Goal: Check status

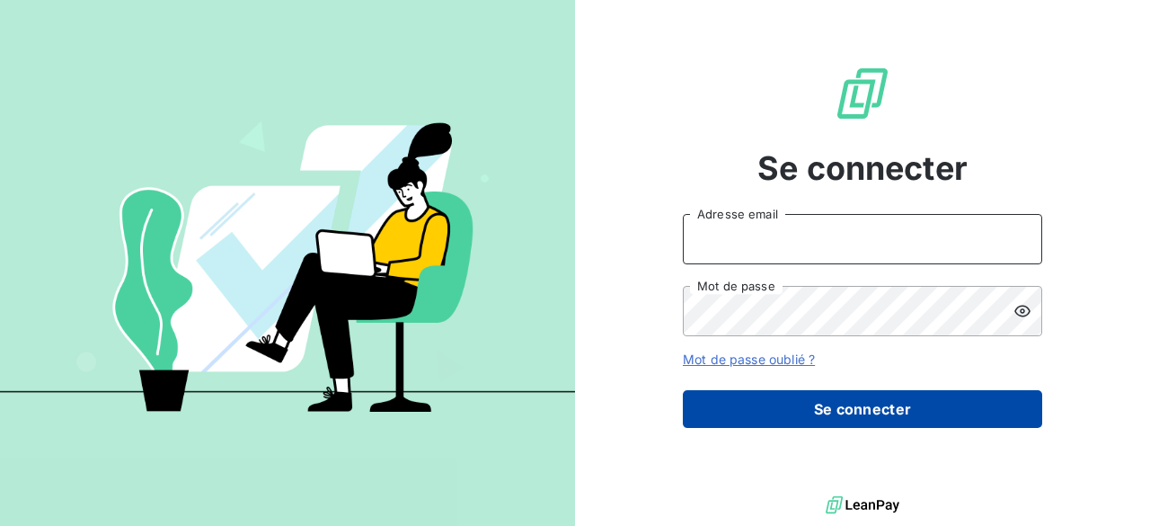
type input "[EMAIL_ADDRESS][DOMAIN_NAME]"
click at [899, 408] on button "Se connecter" at bounding box center [862, 409] width 359 height 38
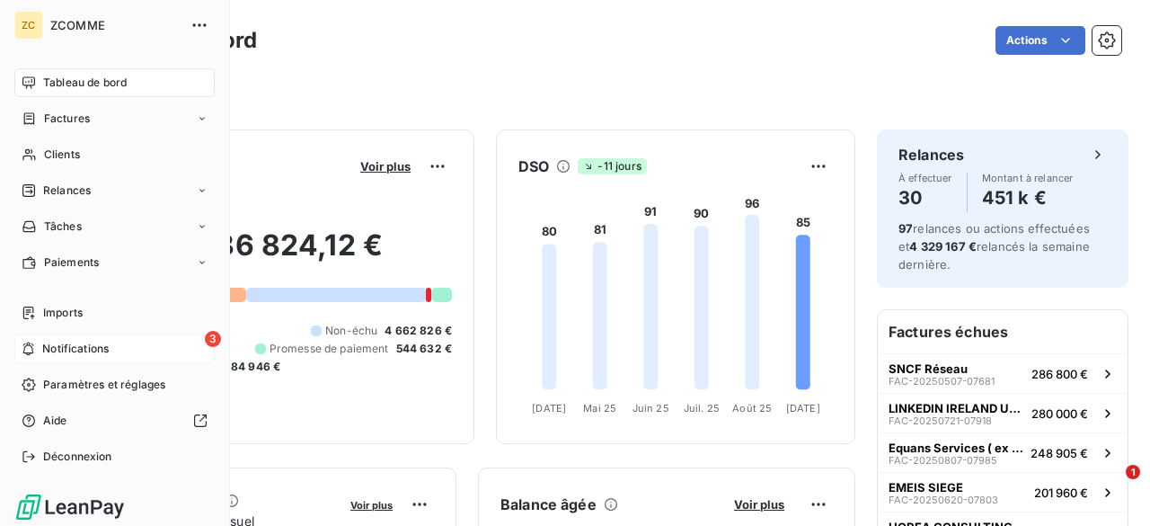
click at [111, 357] on div "3 Notifications" at bounding box center [114, 348] width 200 height 29
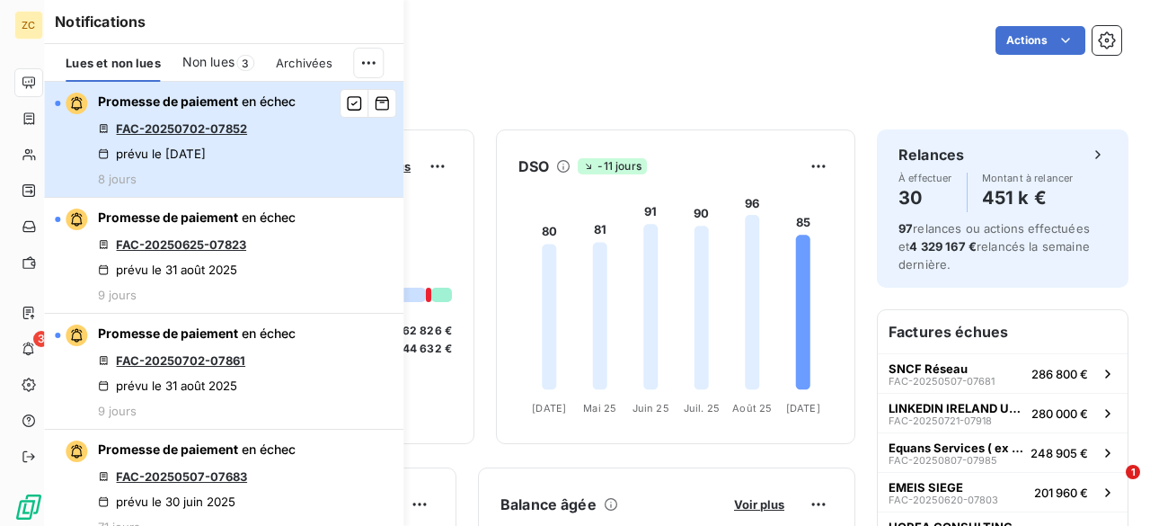
click at [206, 152] on div "prévu le [DATE]" at bounding box center [152, 153] width 108 height 14
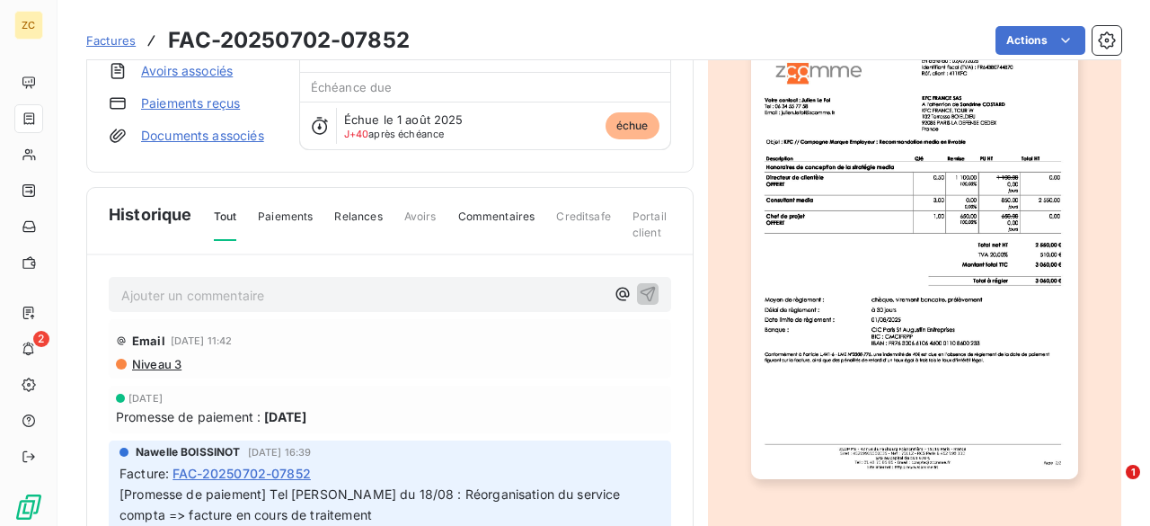
scroll to position [245, 0]
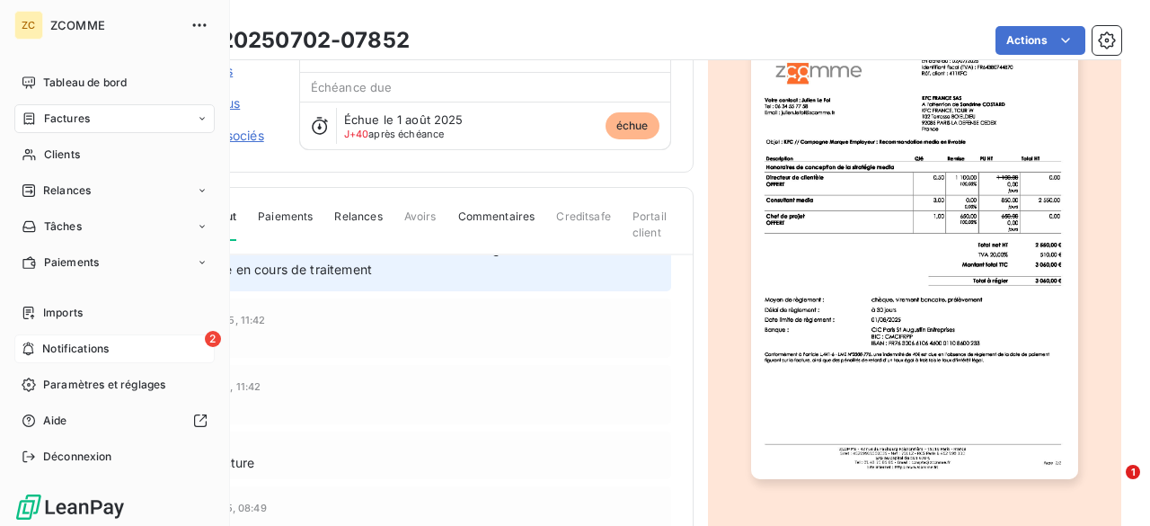
click at [91, 354] on span "Notifications" at bounding box center [75, 348] width 66 height 16
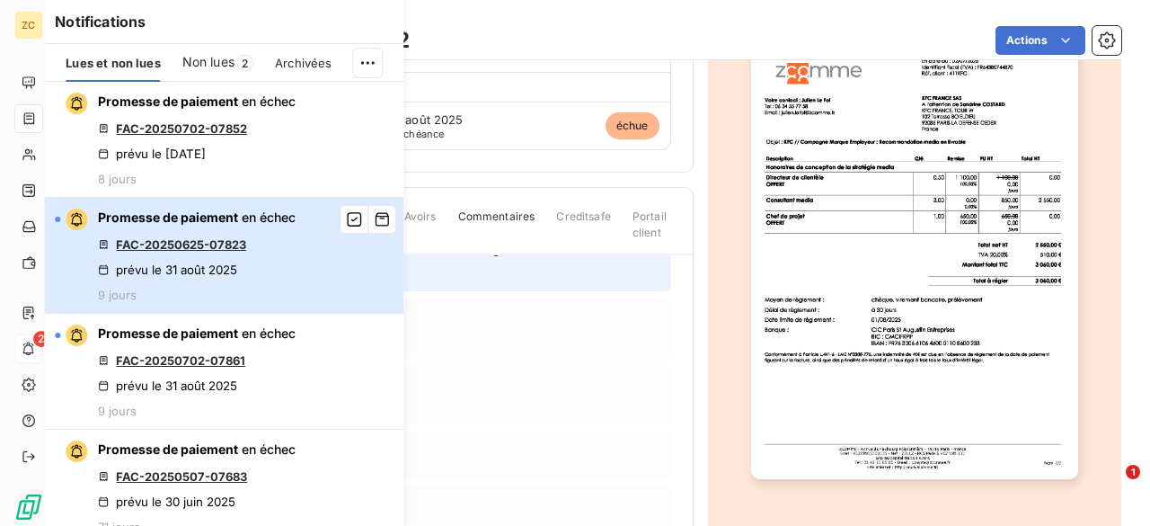
click at [191, 262] on div "prévu le 31 août 2025" at bounding box center [167, 269] width 139 height 14
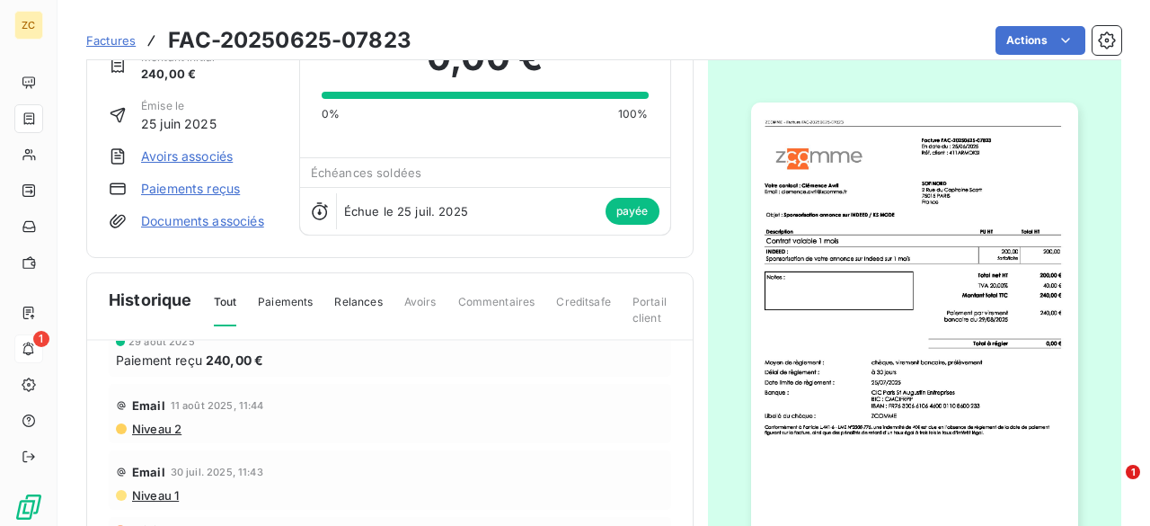
scroll to position [95, 0]
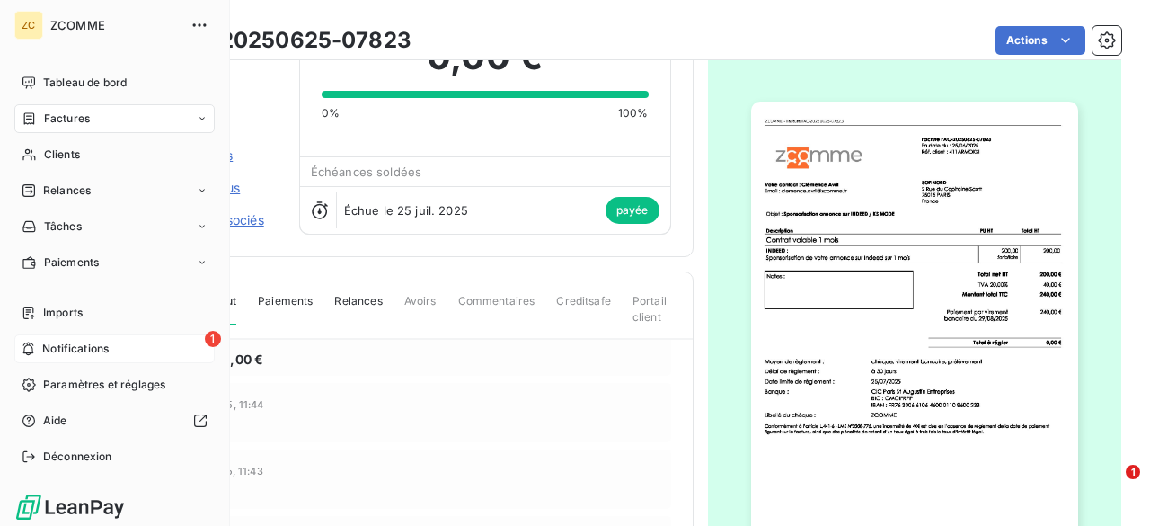
click at [120, 353] on div "1 Notifications" at bounding box center [114, 348] width 200 height 29
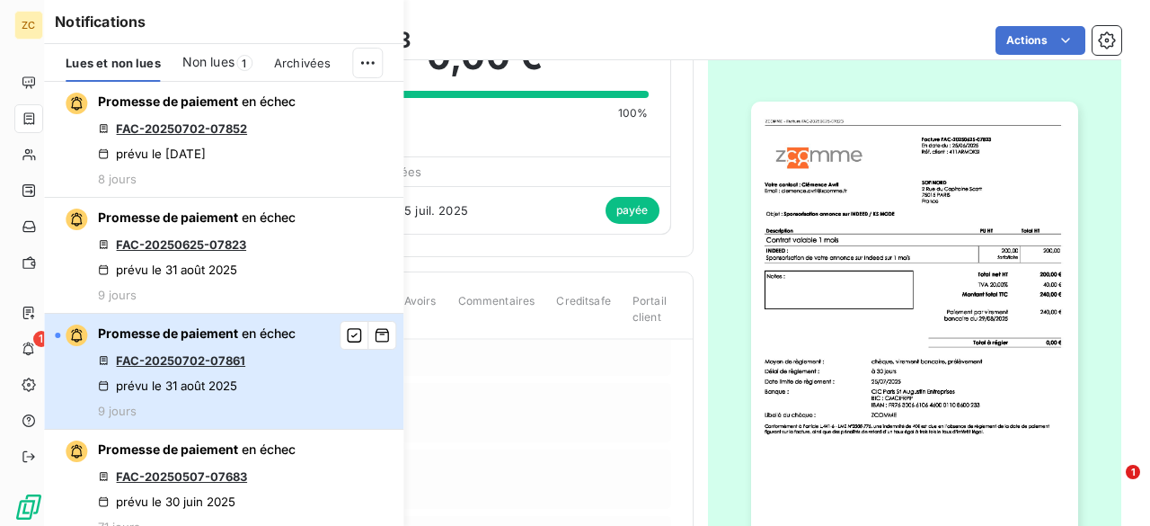
click at [160, 378] on div "prévu le 31 août 2025" at bounding box center [167, 385] width 139 height 14
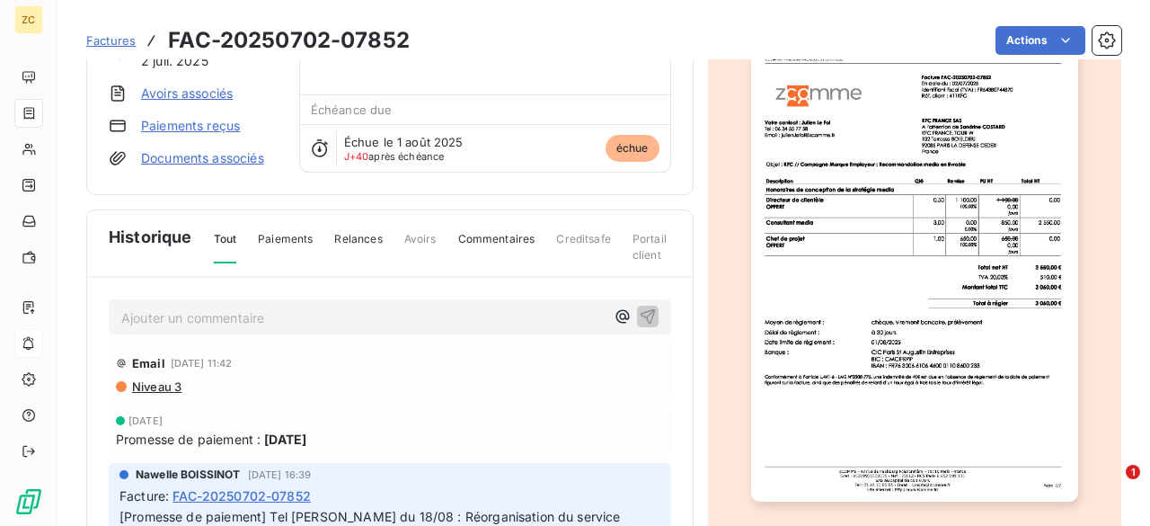
scroll to position [185, 0]
